Goal: Task Accomplishment & Management: Use online tool/utility

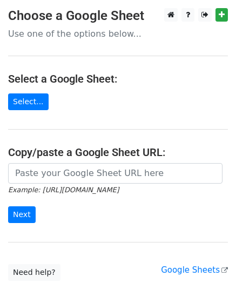
scroll to position [75, 0]
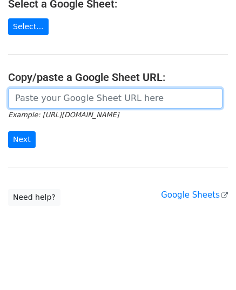
click at [28, 105] on input "url" at bounding box center [115, 98] width 215 height 21
paste input "https://docs.google.com/spreadsheets/d/1ejb6PnnWpCyww-PBWJfbQODpnoY5yL94tPk9Yeg…"
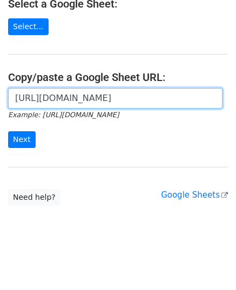
scroll to position [0, 241]
type input "https://docs.google.com/spreadsheets/d/1ejb6PnnWpCyww-PBWJfbQODpnoY5yL94tPk9Yeg…"
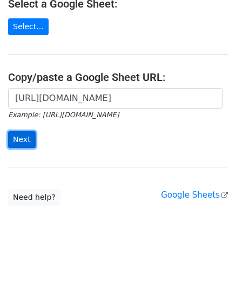
click at [25, 136] on input "Next" at bounding box center [22, 139] width 28 height 17
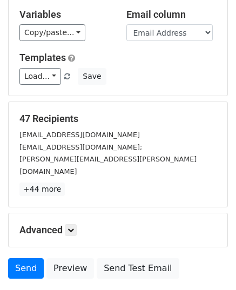
scroll to position [170, 0]
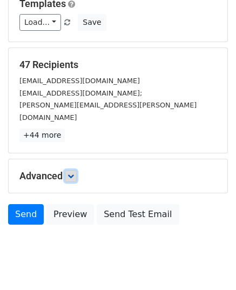
click at [74, 173] on icon at bounding box center [71, 176] width 6 height 6
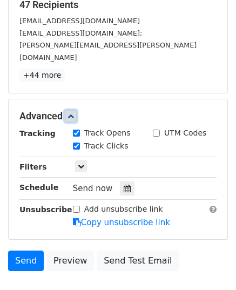
scroll to position [231, 0]
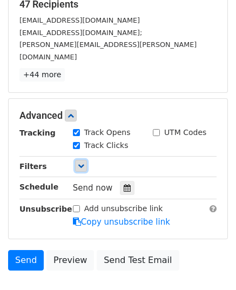
click at [84, 160] on link at bounding box center [81, 166] width 12 height 12
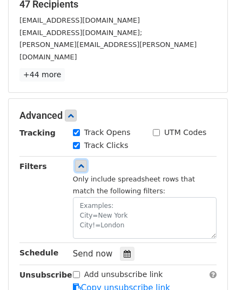
click at [84, 160] on link at bounding box center [81, 166] width 12 height 12
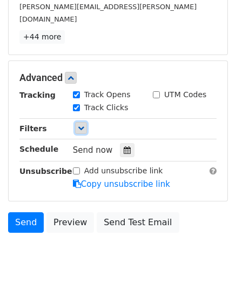
scroll to position [276, 0]
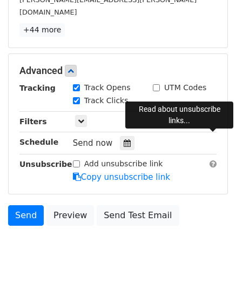
click at [211, 160] on span at bounding box center [213, 164] width 7 height 8
click at [68, 212] on body "New Campaign Daily emails left: 50 Google Sheet: MailMerge Personal Email Blast…" at bounding box center [118, 4] width 236 height 542
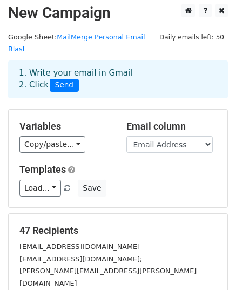
scroll to position [0, 0]
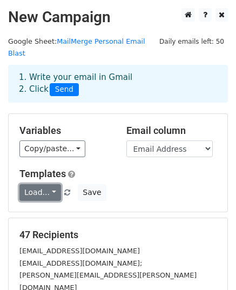
click at [52, 184] on link "Load..." at bounding box center [40, 192] width 42 height 17
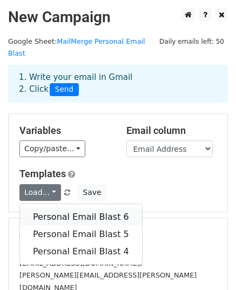
click at [60, 209] on link "Personal Email Blast 6" at bounding box center [81, 217] width 122 height 17
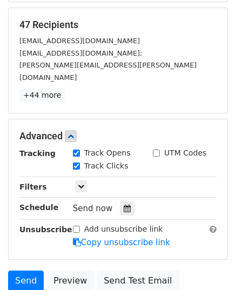
scroll to position [276, 0]
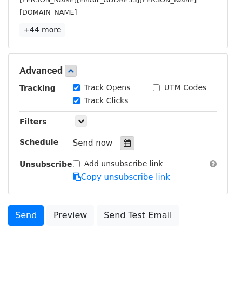
click at [124, 139] on icon at bounding box center [127, 143] width 7 height 8
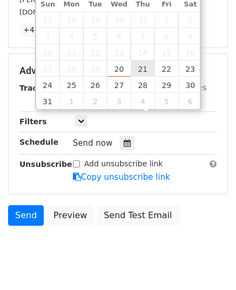
type input "2025-08-21 12:00"
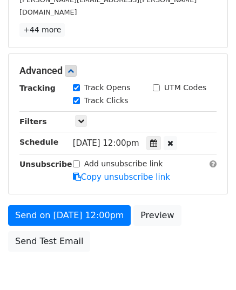
click at [109, 161] on div "Advanced Tracking Track Opens UTM Codes Track Clicks Filters Only include sprea…" at bounding box center [118, 124] width 219 height 140
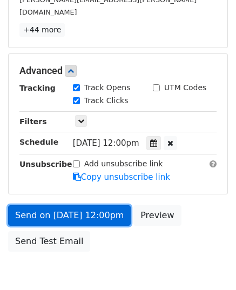
click at [108, 205] on link "Send on Aug 21 at 12:00pm" at bounding box center [69, 215] width 123 height 21
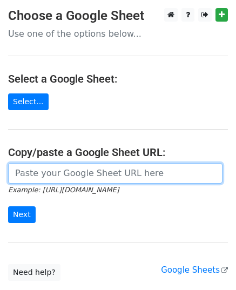
click at [64, 167] on input "url" at bounding box center [115, 173] width 215 height 21
paste input "[URL][DOMAIN_NAME]"
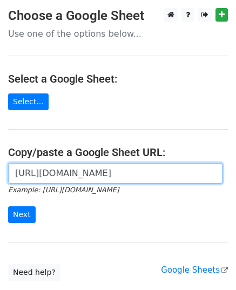
scroll to position [0, 241]
type input "https://docs.google.com/spreadsheets/d/1ejb6PnnWpCyww-PBWJfbQODpnoY5yL94tPk9Yeg…"
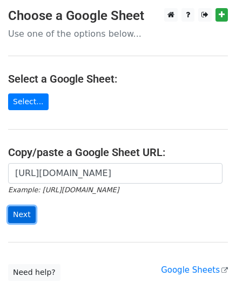
click at [21, 208] on input "Next" at bounding box center [22, 214] width 28 height 17
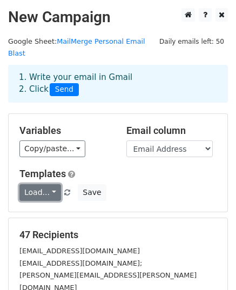
click at [52, 184] on link "Load..." at bounding box center [40, 192] width 42 height 17
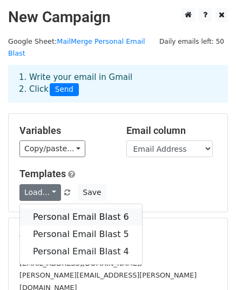
click at [55, 209] on link "Personal Email Blast 6" at bounding box center [81, 217] width 122 height 17
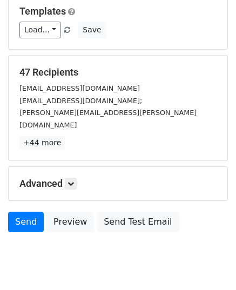
scroll to position [170, 0]
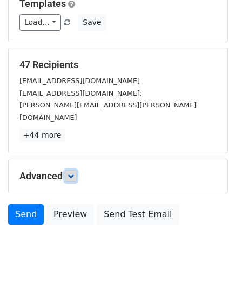
click at [73, 173] on icon at bounding box center [71, 176] width 6 height 6
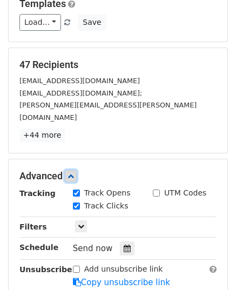
scroll to position [276, 0]
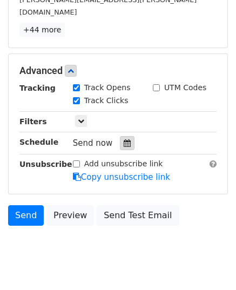
click at [124, 139] on icon at bounding box center [127, 143] width 7 height 8
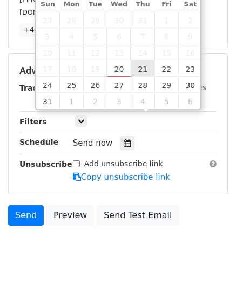
type input "2025-08-21 12:00"
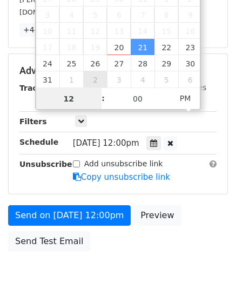
type input "8"
type input "2025-08-21 08:00"
click at [190, 100] on span "PM" at bounding box center [186, 99] width 30 height 22
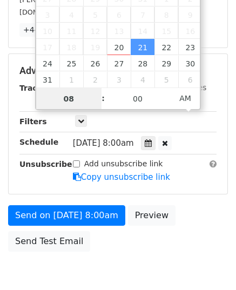
type input "08"
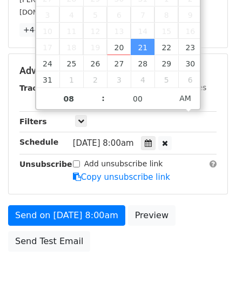
click at [124, 253] on body "New Campaign Daily emails left: 50 Google Sheet: MailMerge Personal Email Blast…" at bounding box center [118, 17] width 236 height 568
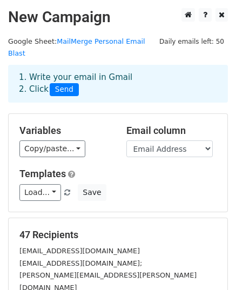
scroll to position [301, 0]
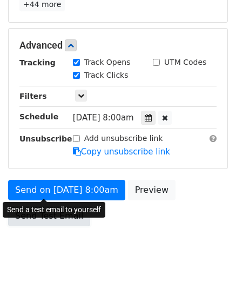
click at [44, 206] on link "Send Test Email" at bounding box center [49, 216] width 82 height 21
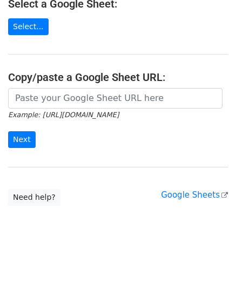
scroll to position [75, 0]
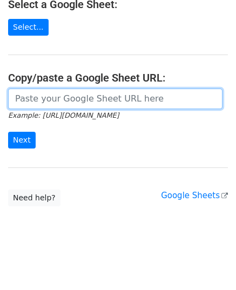
click at [44, 96] on input "url" at bounding box center [115, 99] width 215 height 21
type input "[URL][DOMAIN_NAME]"
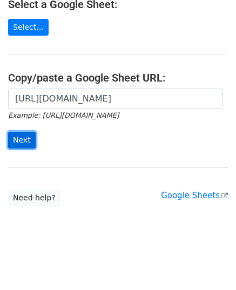
click at [26, 140] on input "Next" at bounding box center [22, 140] width 28 height 17
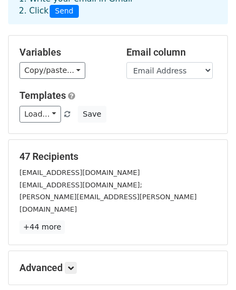
scroll to position [170, 0]
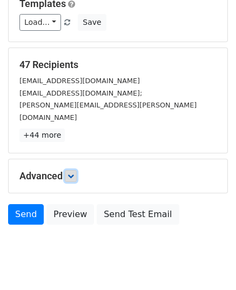
click at [73, 173] on icon at bounding box center [71, 176] width 6 height 6
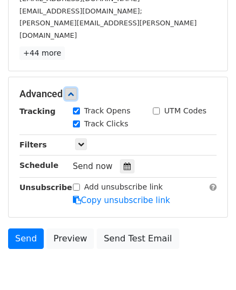
scroll to position [276, 0]
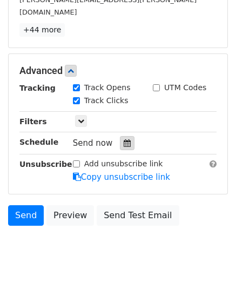
click at [124, 139] on icon at bounding box center [127, 143] width 7 height 8
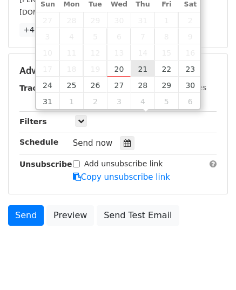
type input "2025-08-21 12:00"
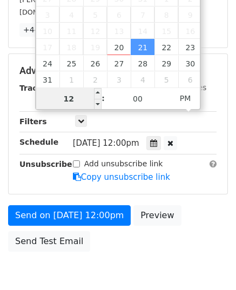
type input "8"
type input "2025-08-21 08:00"
type input "08"
click at [184, 100] on span "PM" at bounding box center [186, 99] width 30 height 22
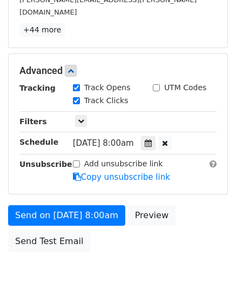
click at [164, 226] on div "Send on Aug 21 at 8:00am Preview Send Test Email" at bounding box center [118, 231] width 236 height 52
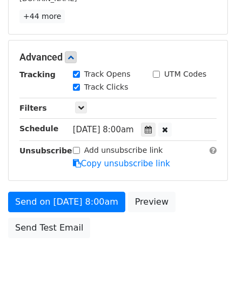
scroll to position [301, 0]
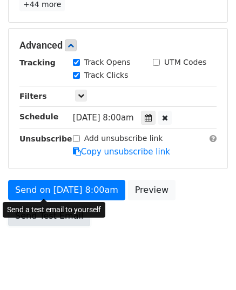
click at [57, 206] on link "Send Test Email" at bounding box center [49, 216] width 82 height 21
click at [53, 206] on link "Send Test Email" at bounding box center [49, 216] width 82 height 21
click at [63, 206] on link "Send Test Email" at bounding box center [49, 216] width 82 height 21
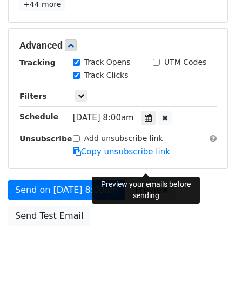
click at [151, 180] on link "Preview" at bounding box center [152, 190] width 48 height 21
click at [148, 180] on link "Preview" at bounding box center [152, 190] width 48 height 21
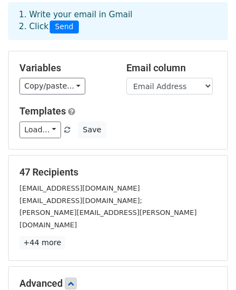
scroll to position [0, 0]
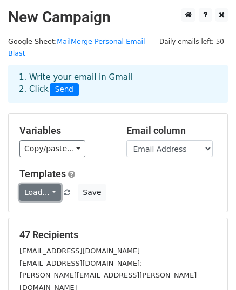
click at [53, 184] on link "Load..." at bounding box center [40, 192] width 42 height 17
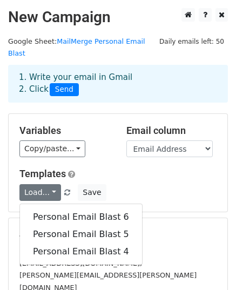
click at [134, 168] on h5 "Templates" at bounding box center [117, 174] width 197 height 12
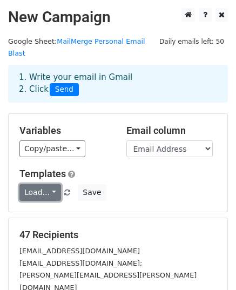
click at [49, 184] on link "Load..." at bounding box center [40, 192] width 42 height 17
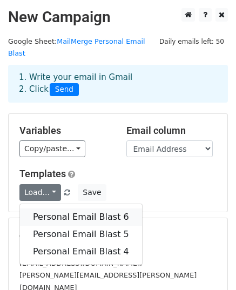
click at [58, 209] on link "Personal Email Blast 6" at bounding box center [81, 217] width 122 height 17
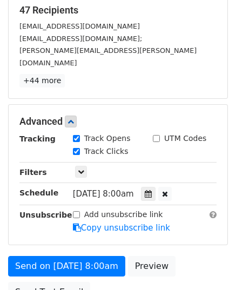
scroll to position [301, 0]
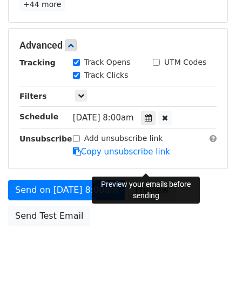
click at [159, 180] on link "Preview" at bounding box center [152, 190] width 48 height 21
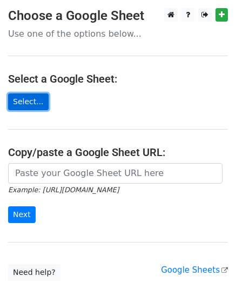
click at [28, 103] on link "Select..." at bounding box center [28, 101] width 41 height 17
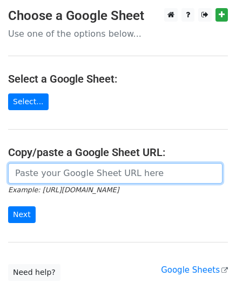
click at [24, 176] on input "url" at bounding box center [115, 173] width 215 height 21
paste input "https://docs.google.com/spreadsheets/d/1ejb6PnnWpCyww-PBWJfbQODpnoY5yL94tPk9Yeg…"
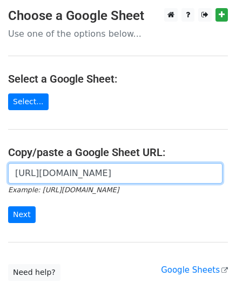
scroll to position [0, 241]
type input "https://docs.google.com/spreadsheets/d/1ejb6PnnWpCyww-PBWJfbQODpnoY5yL94tPk9Yeg…"
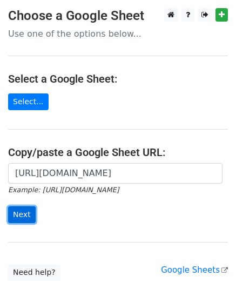
click at [22, 210] on input "Next" at bounding box center [22, 214] width 28 height 17
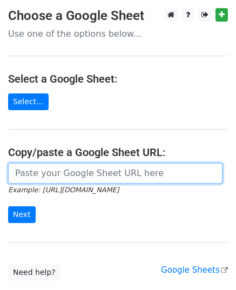
click at [16, 177] on input "url" at bounding box center [115, 173] width 215 height 21
paste input "[URL][DOMAIN_NAME]"
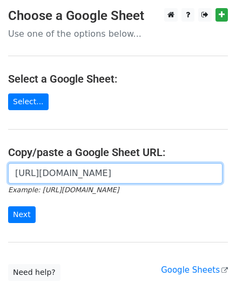
scroll to position [0, 241]
type input "[URL][DOMAIN_NAME]"
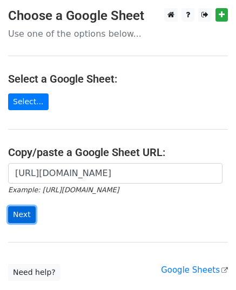
scroll to position [0, 0]
click at [19, 215] on input "Next" at bounding box center [22, 214] width 28 height 17
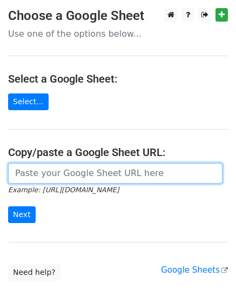
click at [18, 171] on input "url" at bounding box center [115, 173] width 215 height 21
paste input "[URL][DOMAIN_NAME]"
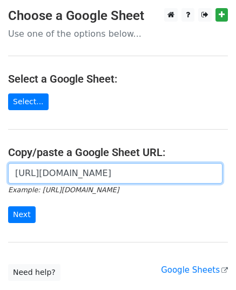
scroll to position [0, 241]
type input "[URL][DOMAIN_NAME]"
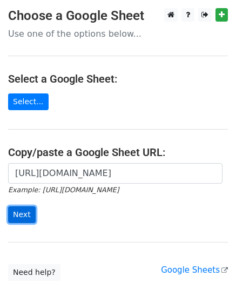
scroll to position [0, 0]
click at [22, 209] on input "Next" at bounding box center [22, 214] width 28 height 17
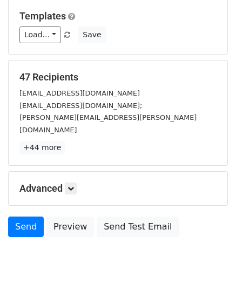
scroll to position [170, 0]
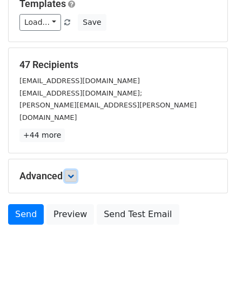
click at [74, 173] on icon at bounding box center [71, 176] width 6 height 6
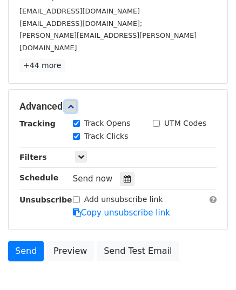
scroll to position [243, 0]
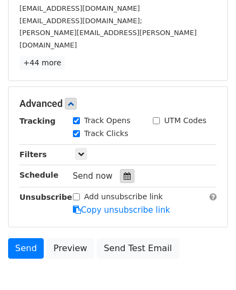
click at [123, 169] on div at bounding box center [127, 176] width 15 height 14
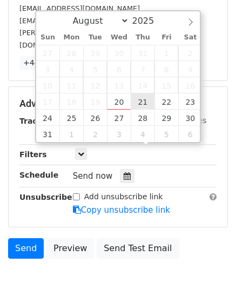
type input "2025-08-21 12:00"
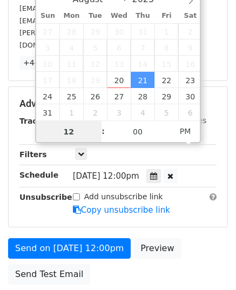
scroll to position [0, 0]
type input "8"
type input "2025-08-21 08:00"
type input "08"
click at [187, 136] on span "PM" at bounding box center [186, 131] width 30 height 22
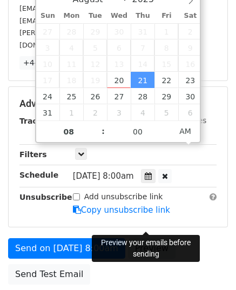
click at [156, 238] on link "Preview" at bounding box center [152, 248] width 48 height 21
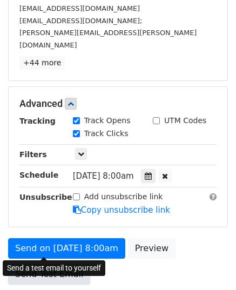
click at [28, 264] on link "Send Test Email" at bounding box center [49, 274] width 82 height 21
